Goal: Information Seeking & Learning: Learn about a topic

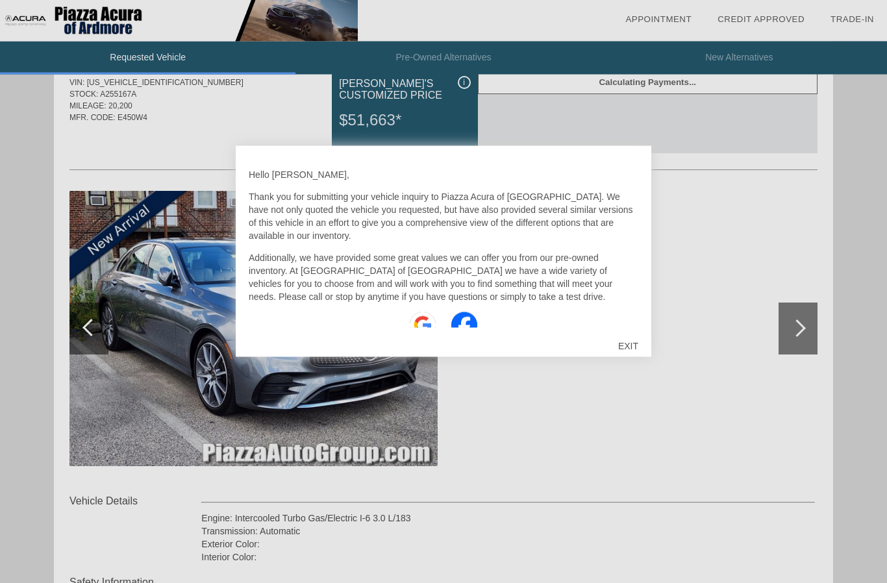
scroll to position [49, 0]
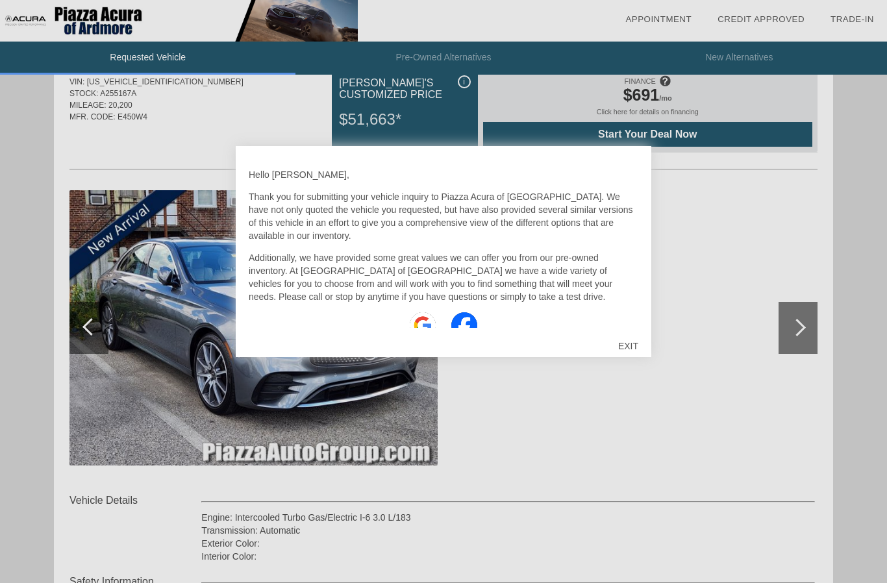
click at [640, 365] on div "EXIT" at bounding box center [628, 345] width 46 height 39
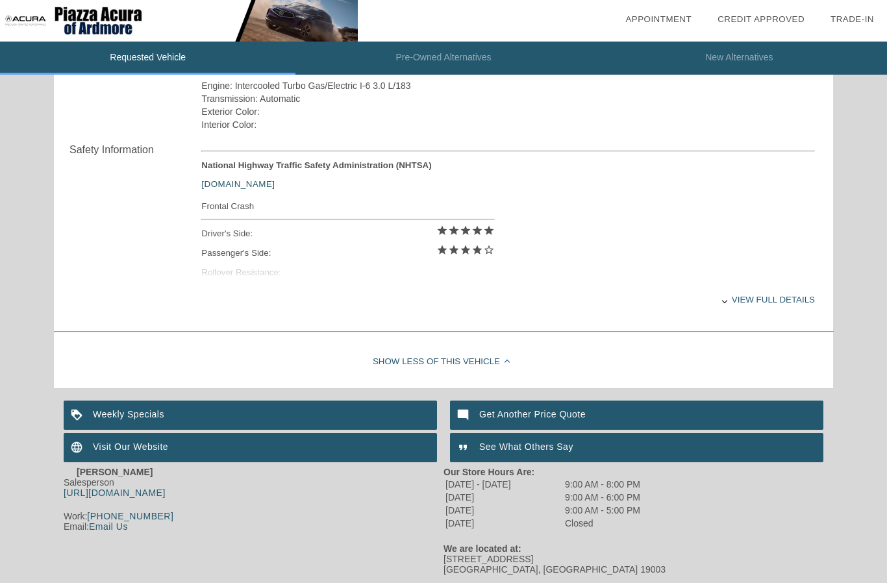
scroll to position [484, 0]
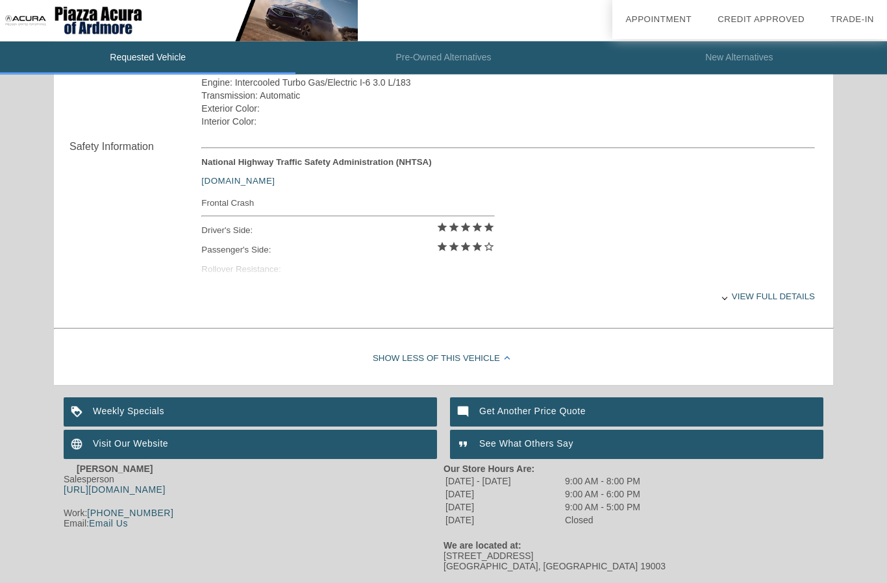
click at [789, 312] on div "View full details" at bounding box center [507, 297] width 613 height 32
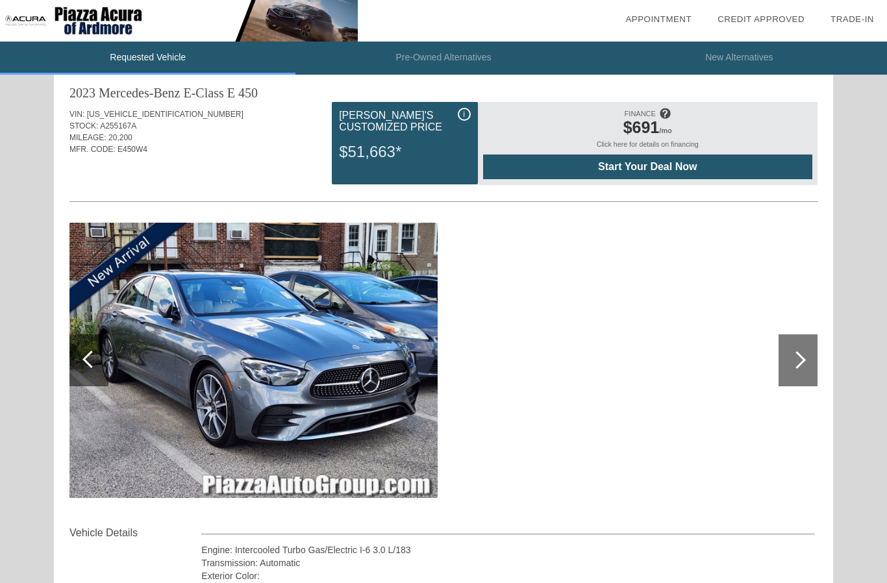
scroll to position [0, 0]
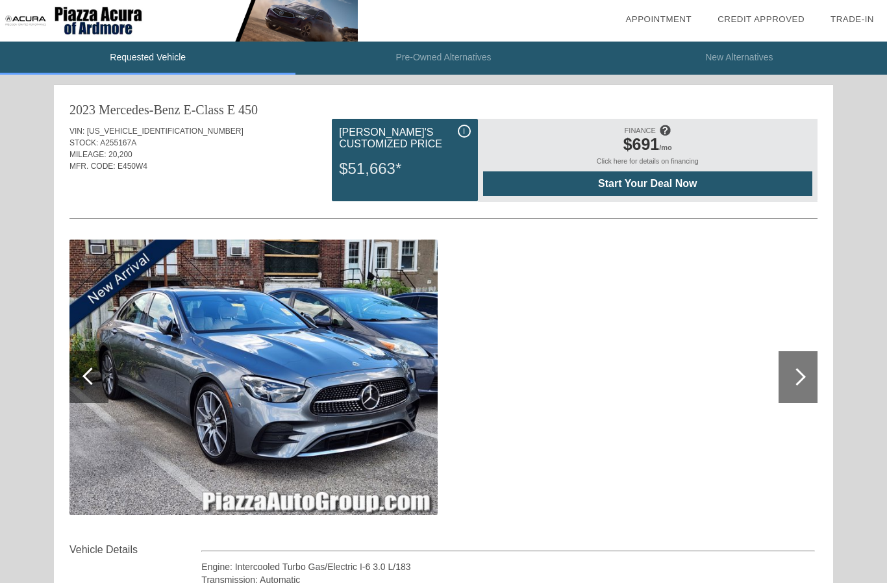
click at [804, 373] on div at bounding box center [797, 377] width 39 height 52
click at [804, 380] on div at bounding box center [797, 377] width 39 height 52
click at [811, 380] on div at bounding box center [797, 377] width 39 height 52
click at [806, 375] on div at bounding box center [797, 377] width 39 height 52
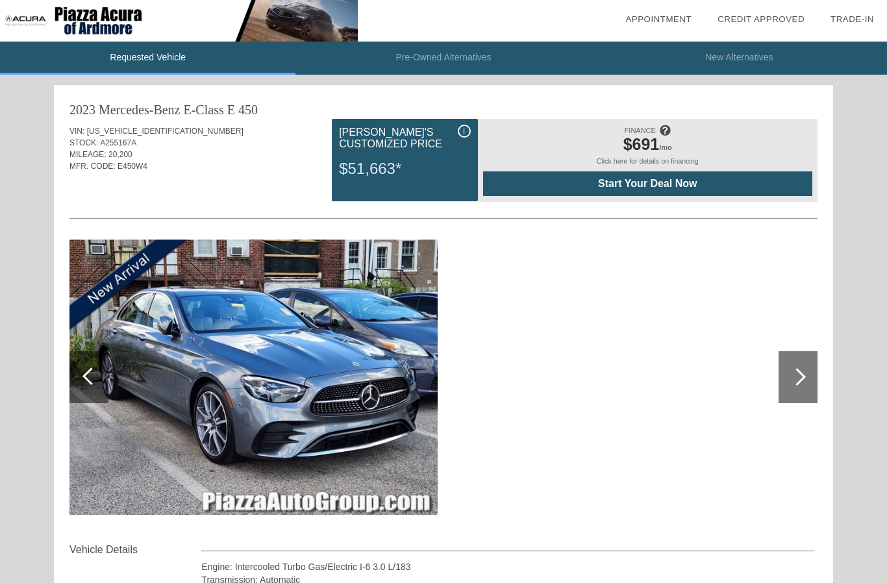
click at [801, 382] on div at bounding box center [797, 377] width 39 height 52
click at [802, 376] on div at bounding box center [797, 377] width 18 height 18
click at [805, 366] on div at bounding box center [797, 377] width 39 height 52
click at [790, 374] on div at bounding box center [797, 377] width 39 height 52
click at [792, 378] on div at bounding box center [797, 377] width 18 height 18
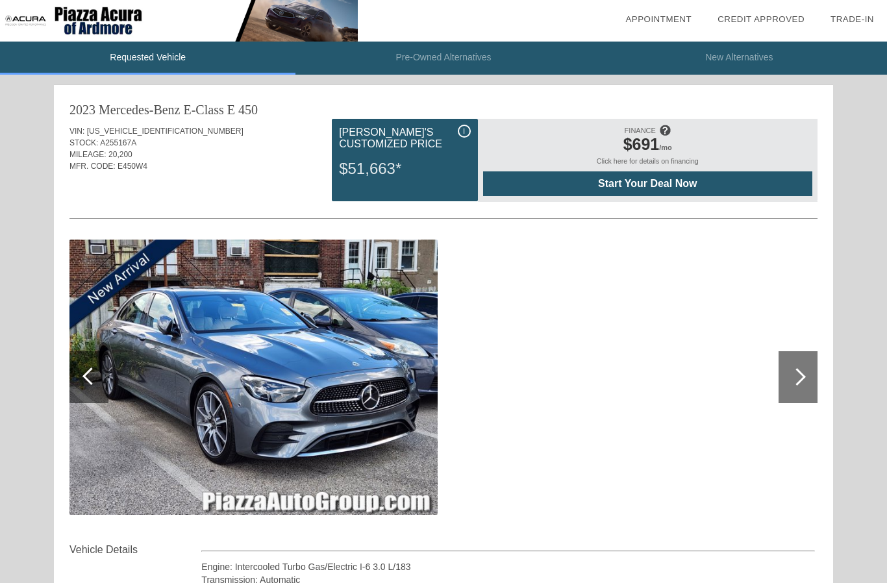
click at [787, 379] on div at bounding box center [797, 377] width 39 height 52
click at [790, 374] on div at bounding box center [797, 377] width 39 height 52
